Goal: Task Accomplishment & Management: Complete application form

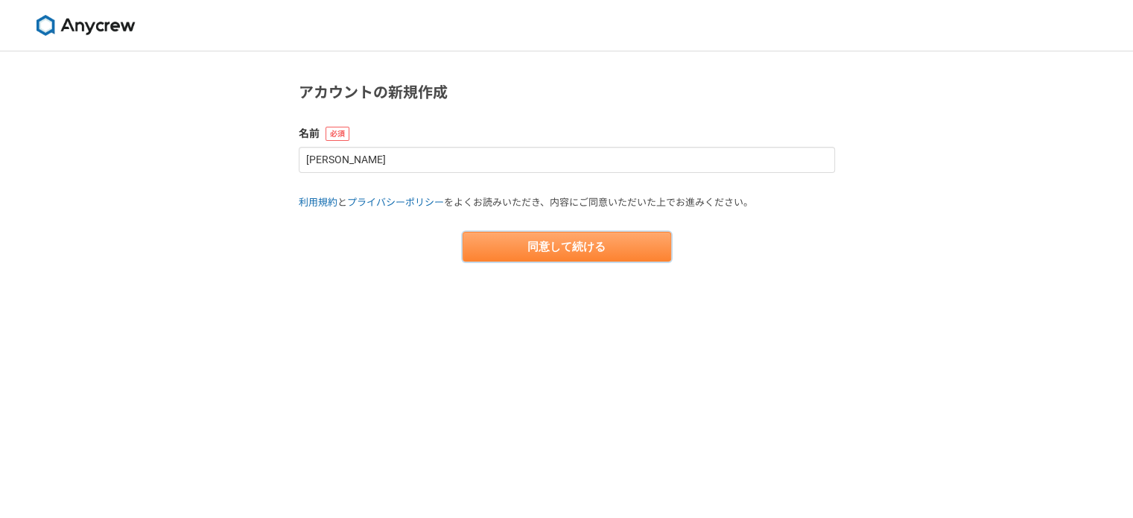
click at [626, 250] on button "同意して続ける" at bounding box center [567, 247] width 209 height 30
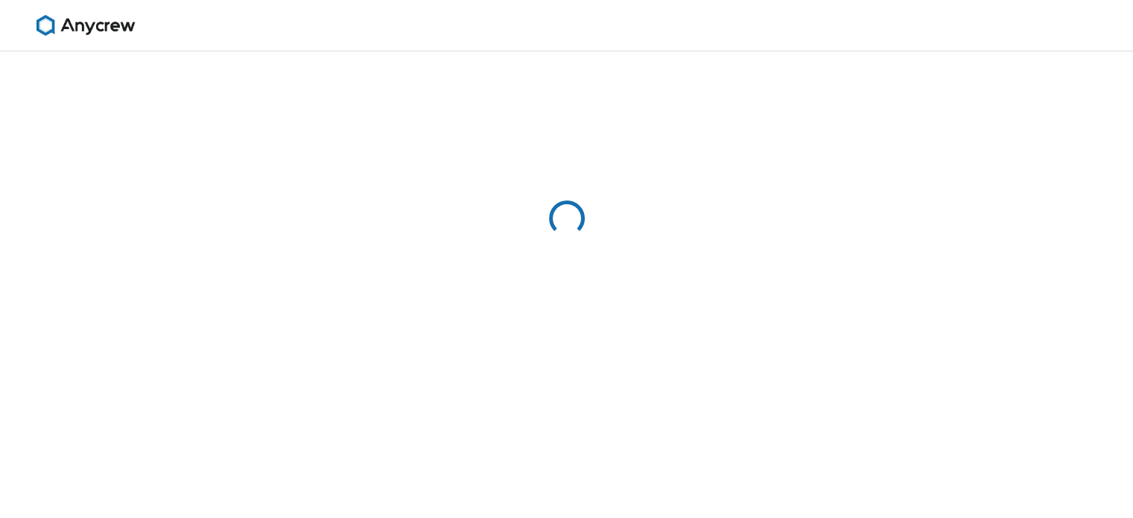
select select "13"
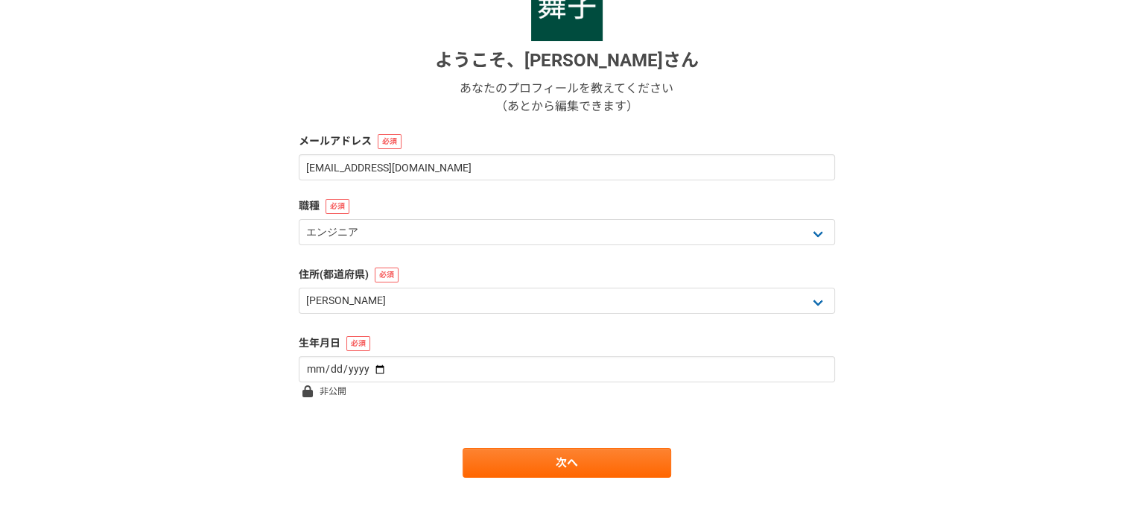
scroll to position [210, 0]
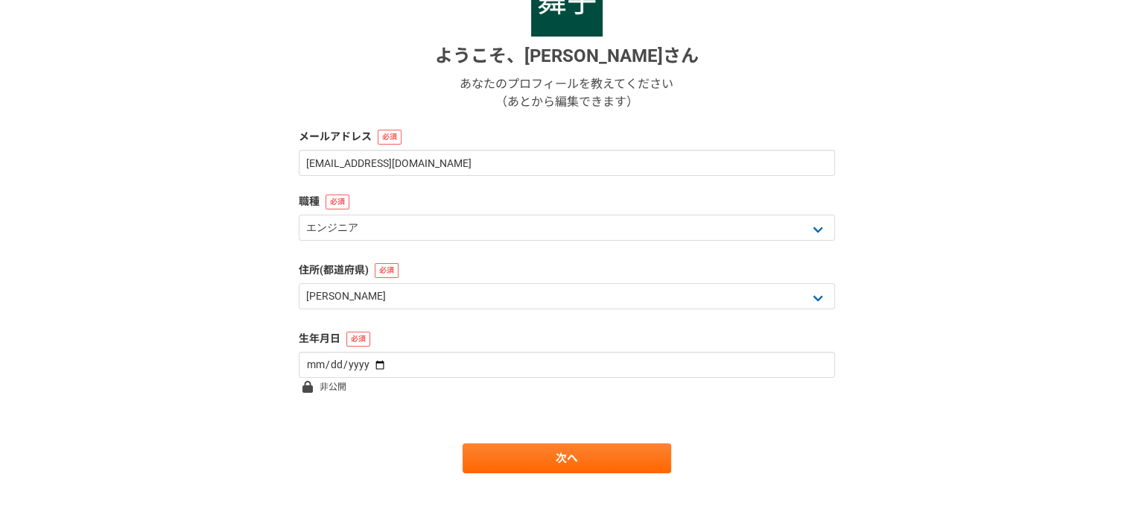
click at [400, 255] on form "ようこそ、 [PERSON_NAME] あなたのプロフィールを教えてください （あとから編集できます） メールアドレス [EMAIL_ADDRESS][DOM…" at bounding box center [567, 219] width 536 height 508
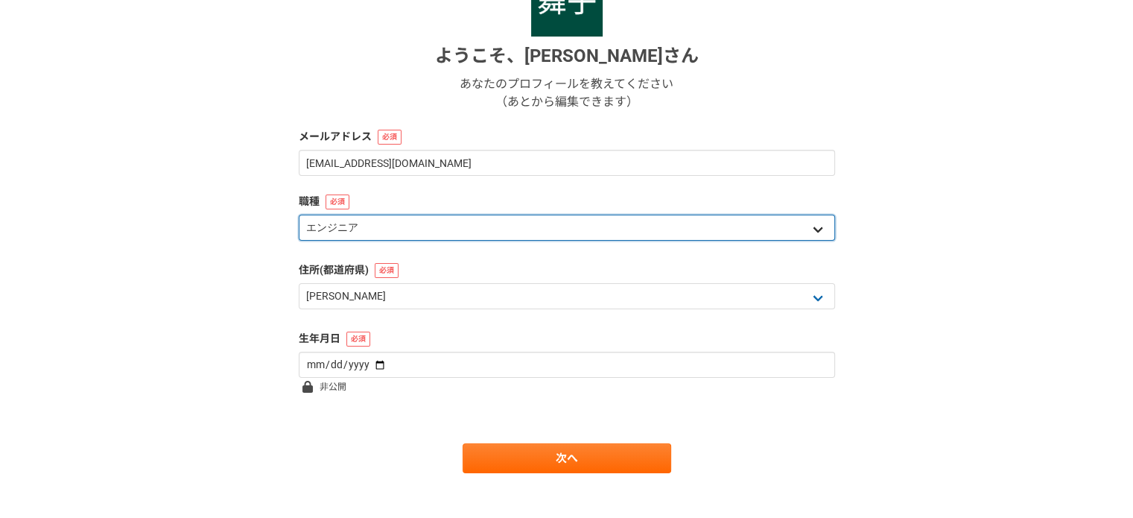
click at [396, 231] on select "エンジニア デザイナー ライター 営業 マーケティング 企画・事業開発 バックオフィス その他" at bounding box center [567, 228] width 536 height 26
select select "7"
click at [299, 215] on select "エンジニア デザイナー ライター 営業 マーケティング 企画・事業開発 バックオフィス その他" at bounding box center [567, 228] width 536 height 26
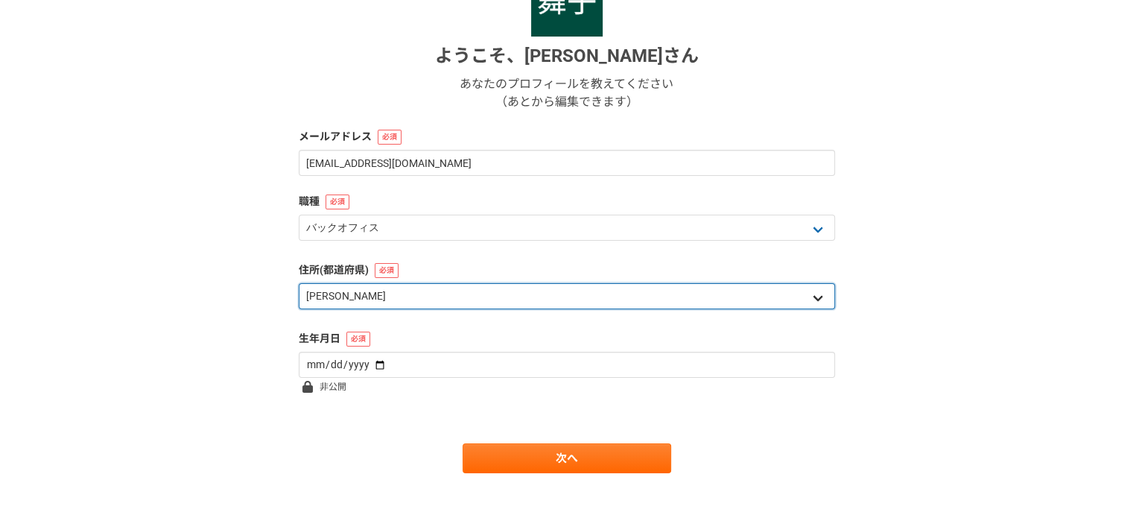
click at [361, 291] on select "北海道 [GEOGRAPHIC_DATA] [GEOGRAPHIC_DATA] [PERSON_NAME][GEOGRAPHIC_DATA] [PERSON_…" at bounding box center [567, 296] width 536 height 26
select select "14"
click at [299, 283] on select "北海道 [GEOGRAPHIC_DATA] [GEOGRAPHIC_DATA] [PERSON_NAME][GEOGRAPHIC_DATA] [PERSON_…" at bounding box center [567, 296] width 536 height 26
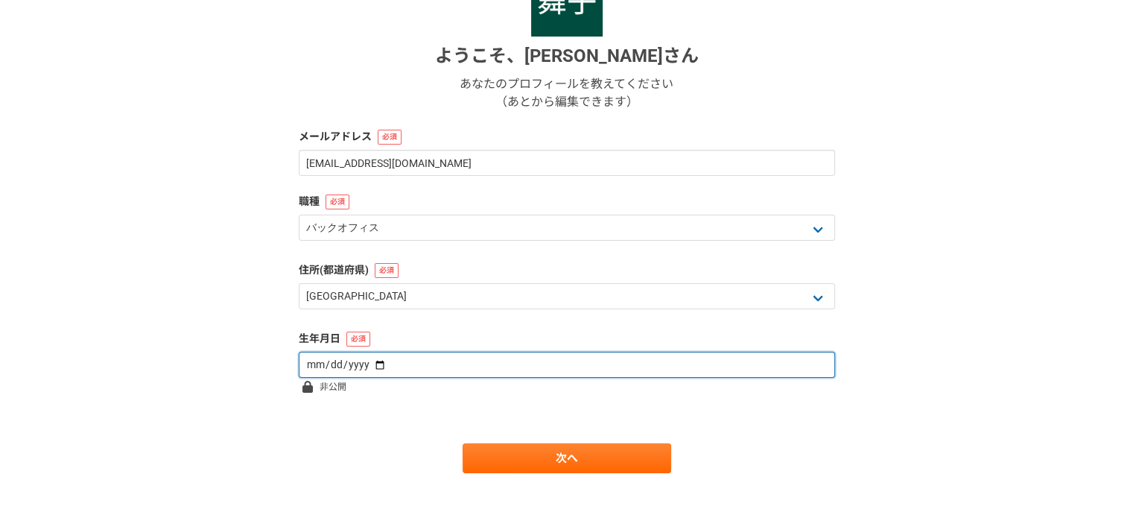
click at [346, 363] on input "date" at bounding box center [567, 365] width 536 height 26
click at [370, 360] on input "date" at bounding box center [567, 365] width 536 height 26
type input "[DATE]"
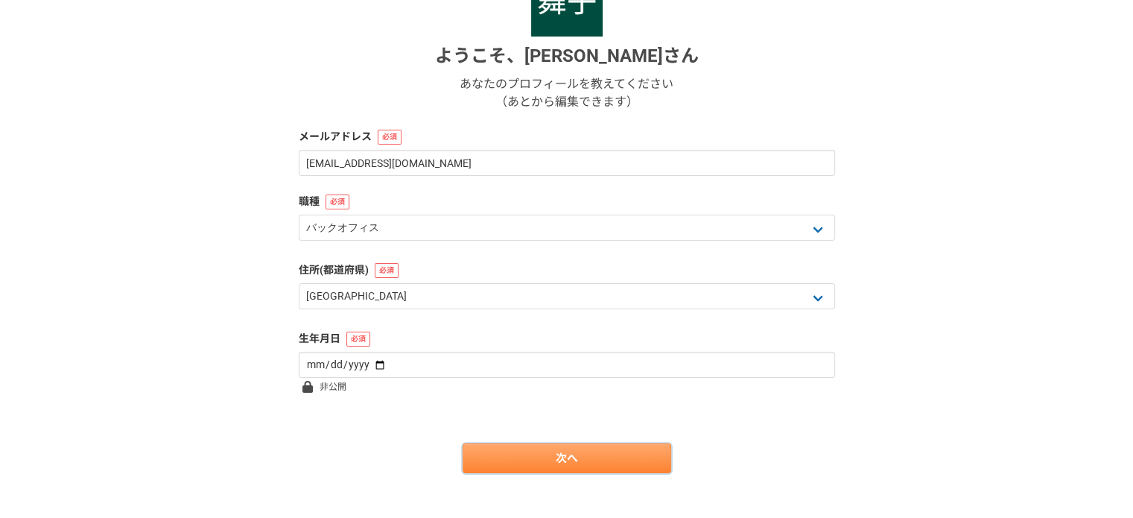
click at [536, 457] on link "次へ" at bounding box center [567, 458] width 209 height 30
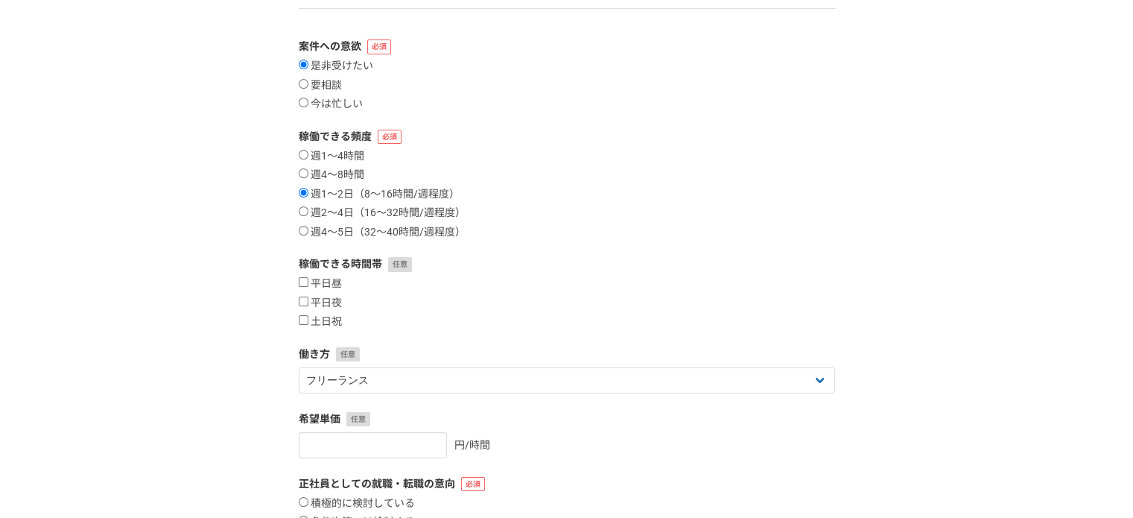
scroll to position [139, 0]
click at [302, 152] on input "週1〜4時間" at bounding box center [304, 153] width 10 height 10
radio input "true"
click at [302, 174] on input "週4〜8時間" at bounding box center [304, 171] width 10 height 10
radio input "true"
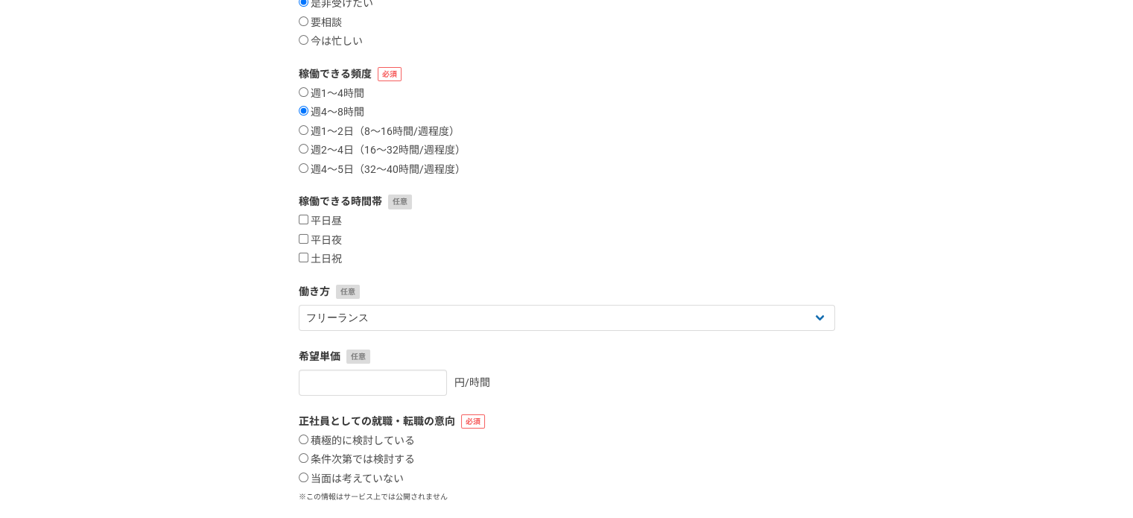
scroll to position [213, 0]
